Goal: Contribute content

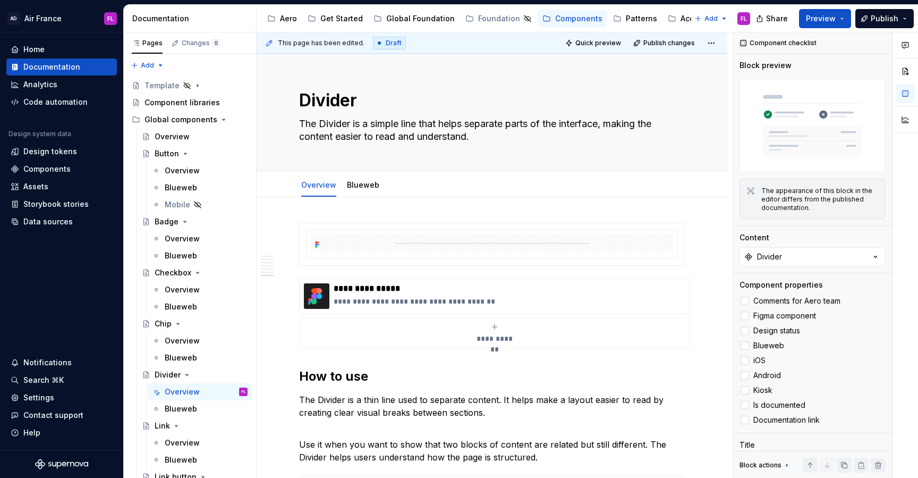
scroll to position [1823, 0]
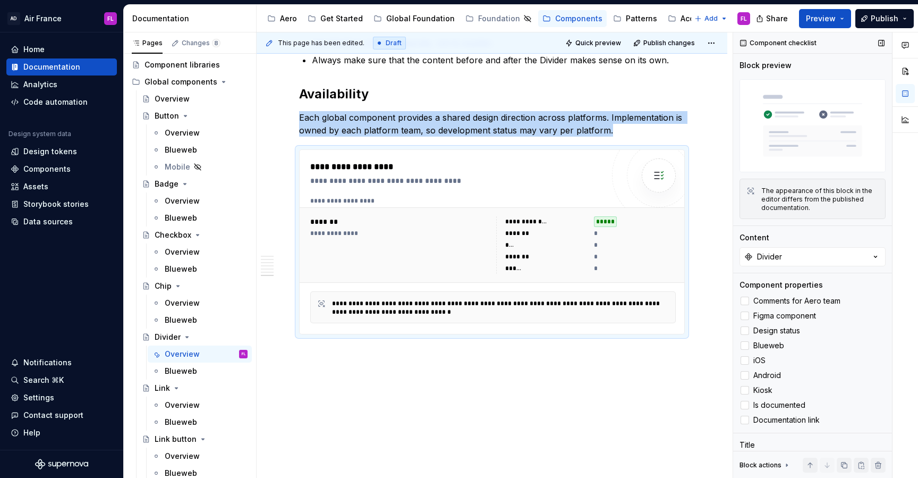
click at [784, 116] on img at bounding box center [812, 125] width 146 height 93
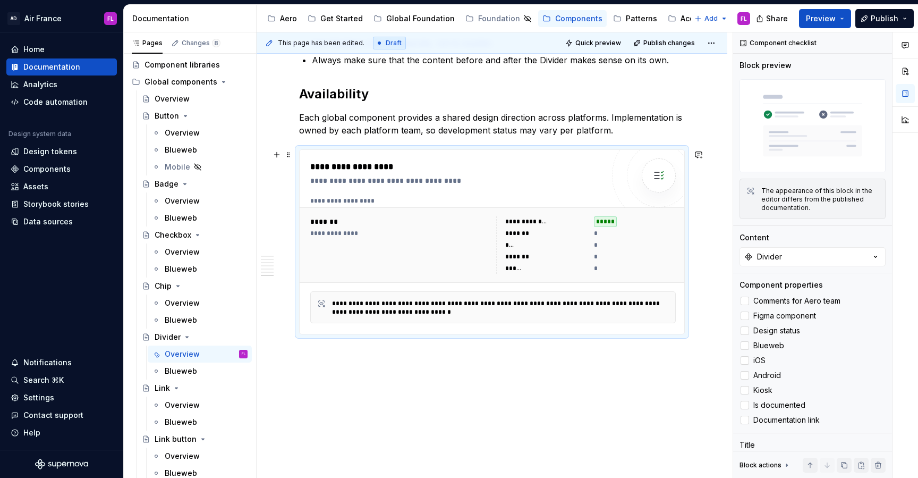
click at [524, 241] on div "***" at bounding box center [546, 245] width 82 height 11
type textarea "*"
click at [171, 338] on div "Divider" at bounding box center [168, 336] width 26 height 11
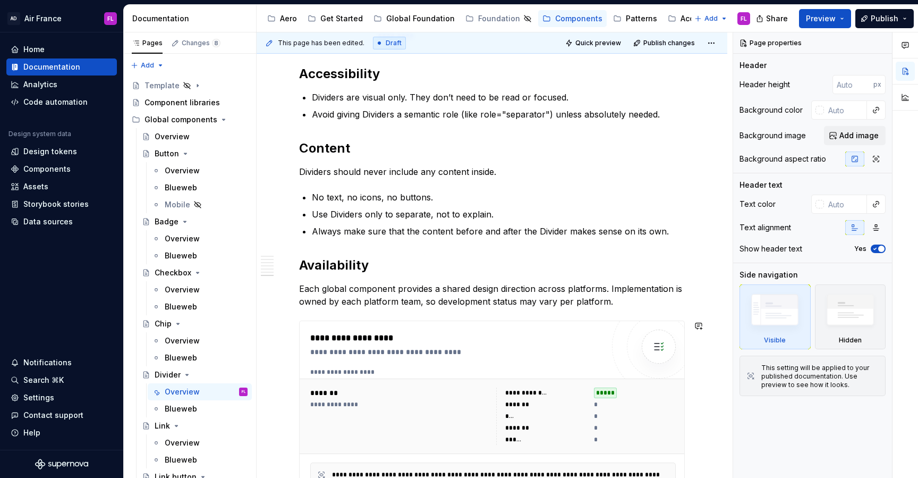
scroll to position [1834, 0]
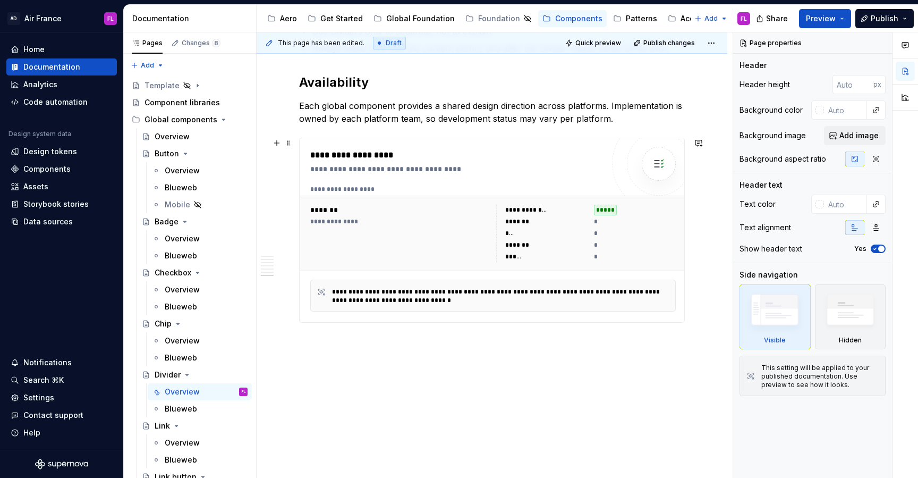
click at [546, 267] on div "**********" at bounding box center [493, 232] width 387 height 75
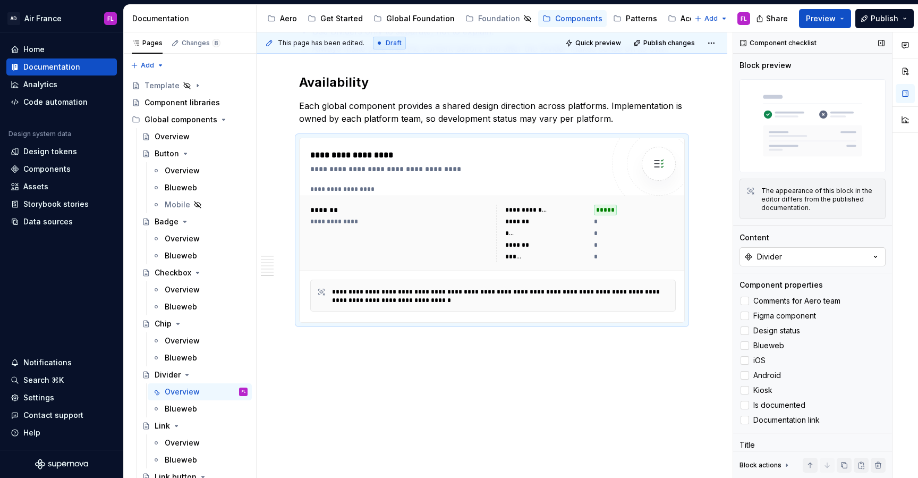
click at [781, 255] on div "Divider" at bounding box center [769, 256] width 25 height 11
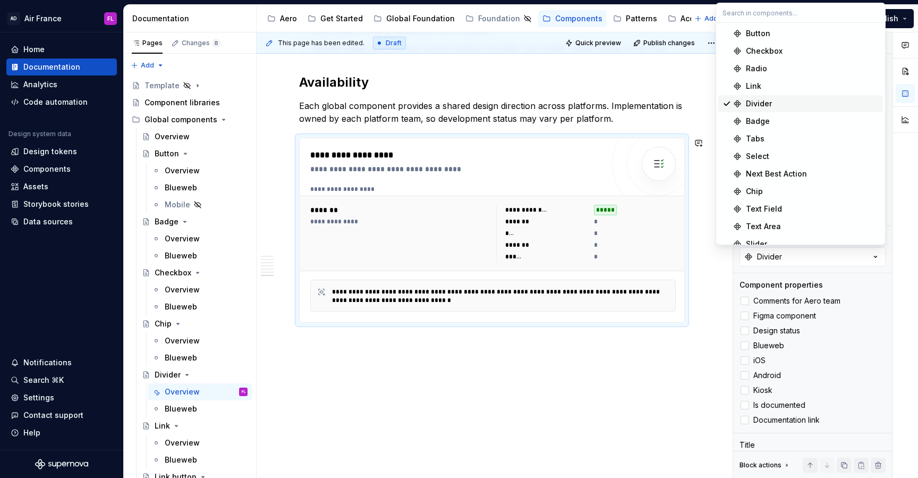
click at [632, 413] on div "**********" at bounding box center [495, 255] width 476 height 446
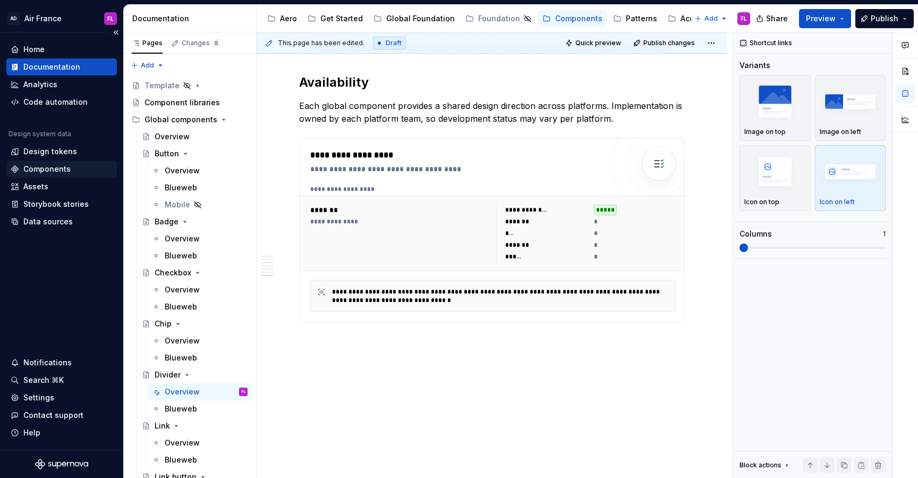
click at [49, 167] on div "Components" at bounding box center [46, 169] width 47 height 11
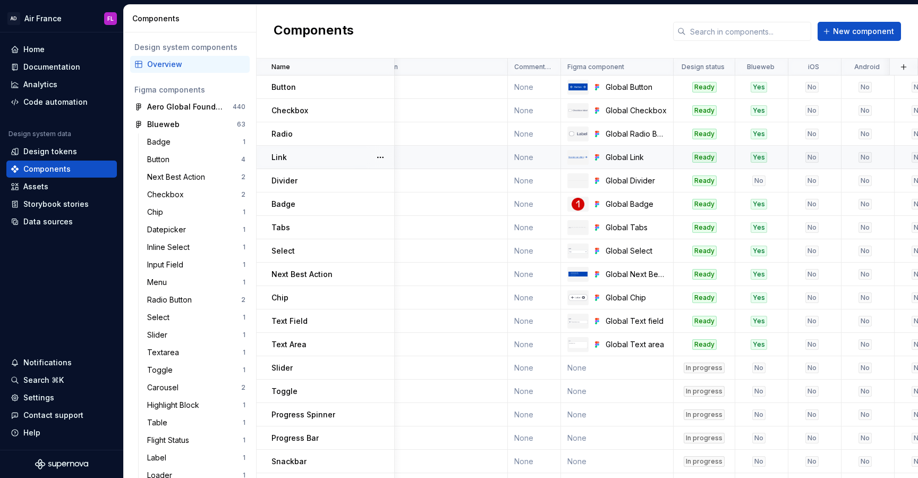
scroll to position [0, 40]
click at [810, 134] on div "No" at bounding box center [811, 134] width 13 height 11
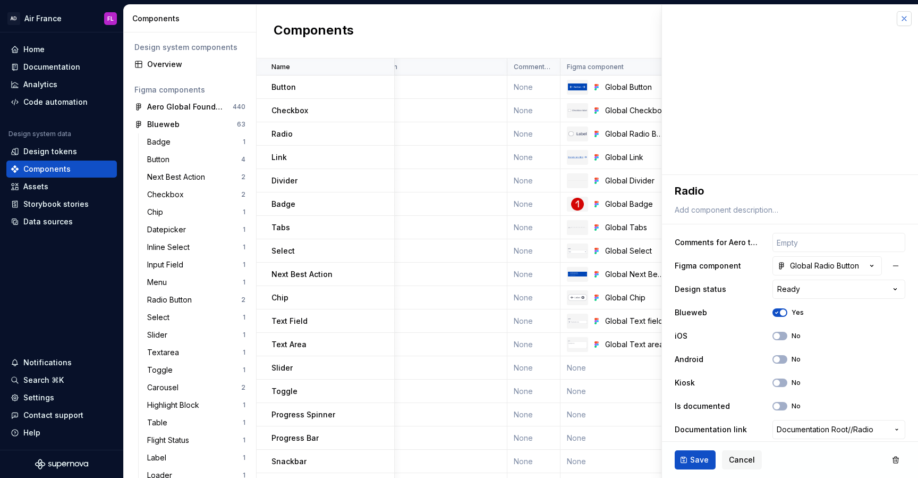
click at [906, 21] on button "button" at bounding box center [904, 18] width 15 height 15
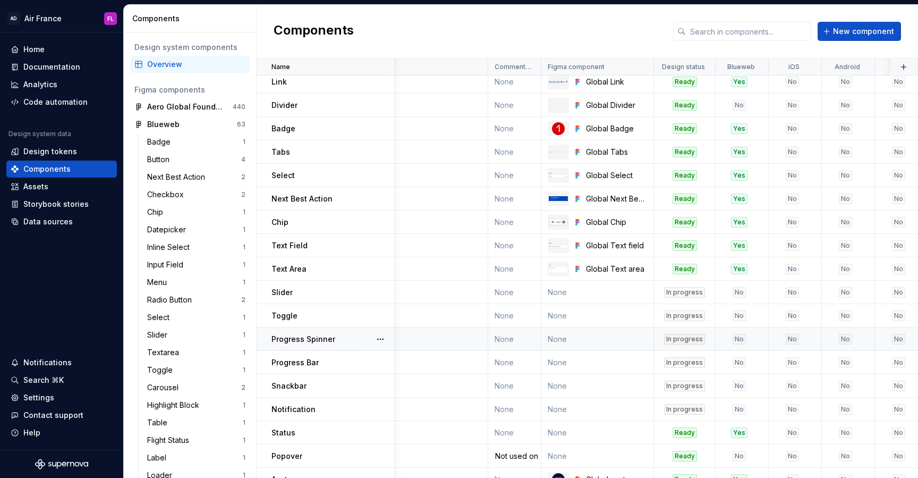
scroll to position [112, 59]
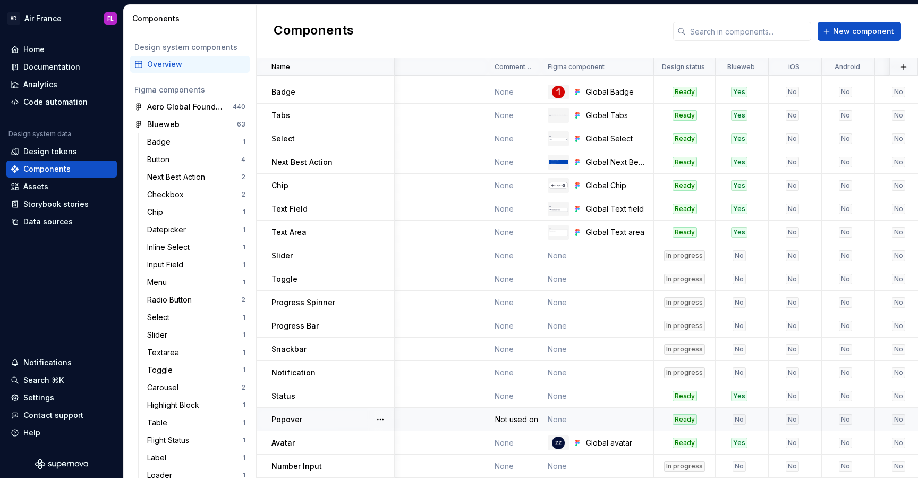
click at [738, 419] on div "No" at bounding box center [739, 419] width 13 height 11
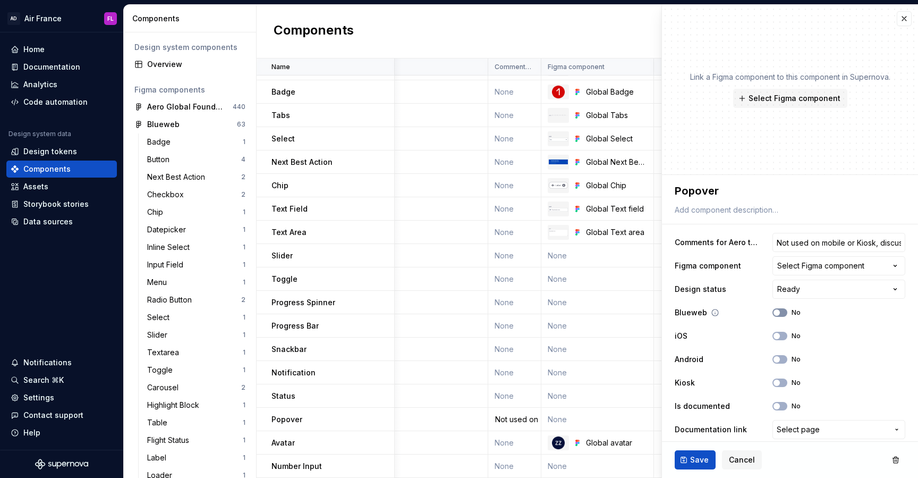
click at [784, 310] on button "No" at bounding box center [779, 312] width 15 height 8
click at [536, 36] on div "Components New component" at bounding box center [587, 32] width 661 height 54
click at [902, 23] on button "button" at bounding box center [904, 18] width 15 height 15
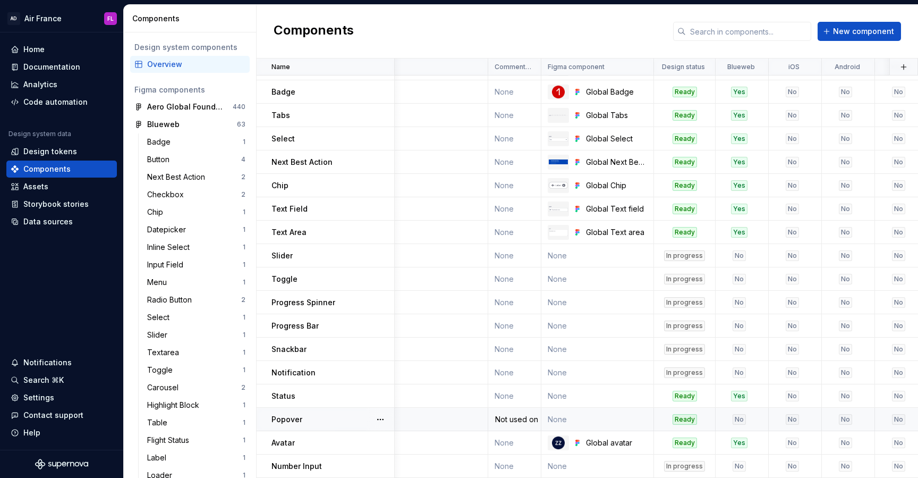
click at [736, 419] on div "No" at bounding box center [739, 419] width 13 height 11
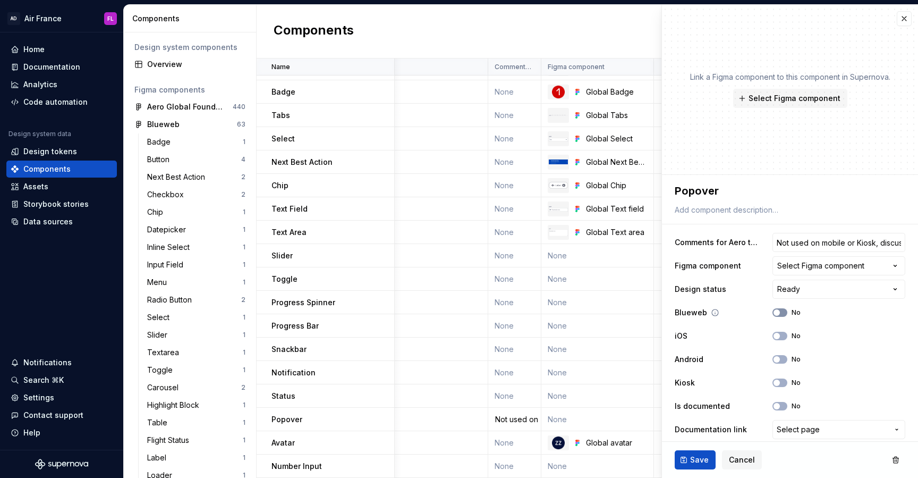
click at [778, 314] on span "button" at bounding box center [776, 312] width 6 height 6
click at [699, 462] on span "Save" at bounding box center [699, 459] width 19 height 11
type textarea "*"
